Goal: Find contact information: Find contact information

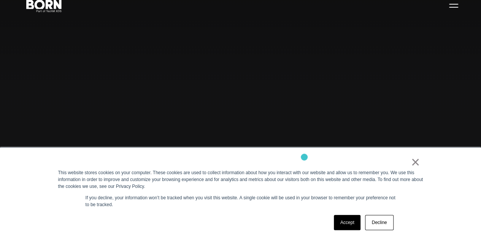
scroll to position [38, 0]
click at [416, 166] on link "×" at bounding box center [415, 162] width 9 height 7
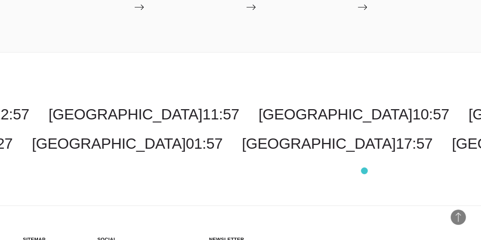
scroll to position [1823, 0]
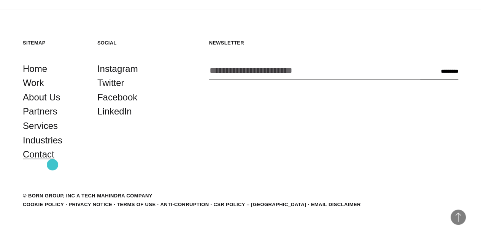
click at [53, 162] on link "Contact" at bounding box center [39, 154] width 32 height 14
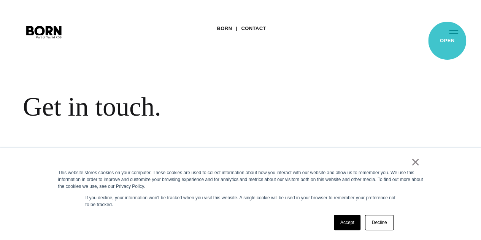
click at [447, 40] on button "Primary Menu" at bounding box center [454, 32] width 18 height 16
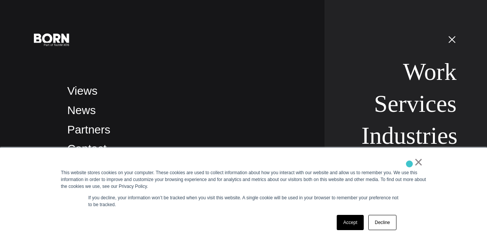
click at [409, 162] on div "×" at bounding box center [242, 164] width 362 height 11
click at [418, 163] on link "×" at bounding box center [418, 162] width 9 height 7
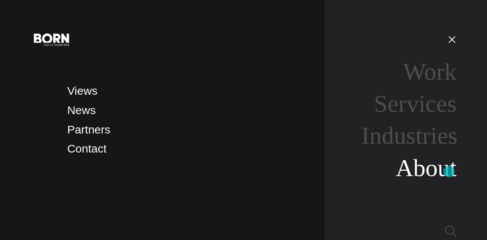
click at [449, 172] on link "About" at bounding box center [426, 167] width 61 height 27
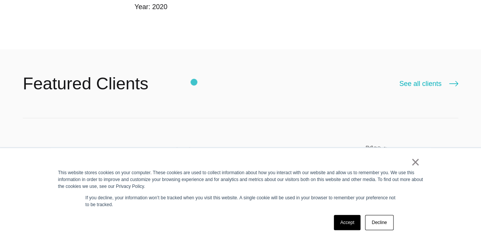
scroll to position [1368, 0]
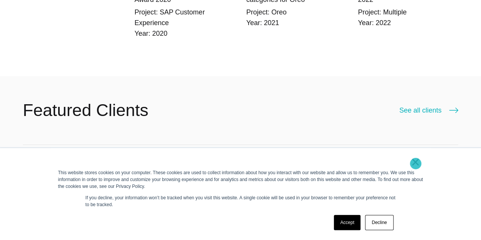
click at [416, 164] on link "×" at bounding box center [415, 162] width 9 height 7
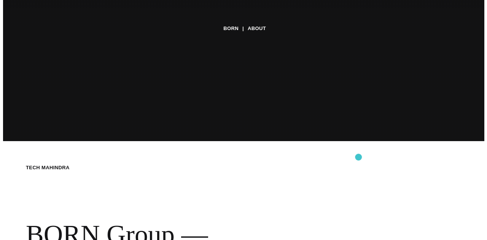
scroll to position [0, 0]
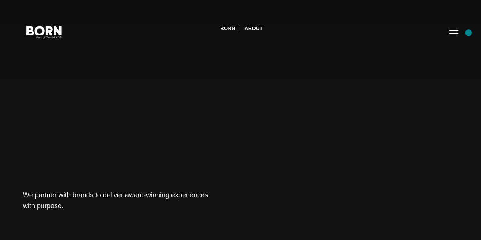
click at [462, 33] on div "BORN About Tech Mahindra We partner with brands to deliver award-winning experi…" at bounding box center [240, 120] width 481 height 240
click at [451, 39] on button "Primary Menu" at bounding box center [454, 32] width 18 height 16
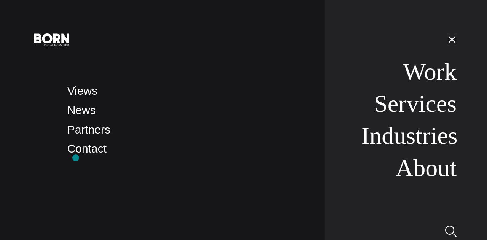
click at [76, 158] on li "Contact" at bounding box center [188, 149] width 242 height 18
click at [75, 153] on link "Contact" at bounding box center [86, 148] width 39 height 13
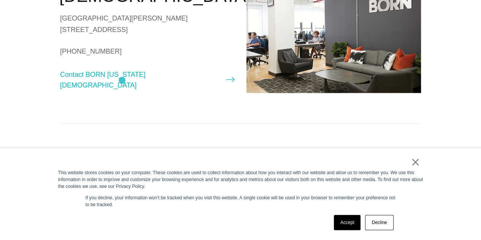
scroll to position [647, 0]
